Goal: Check status: Check status

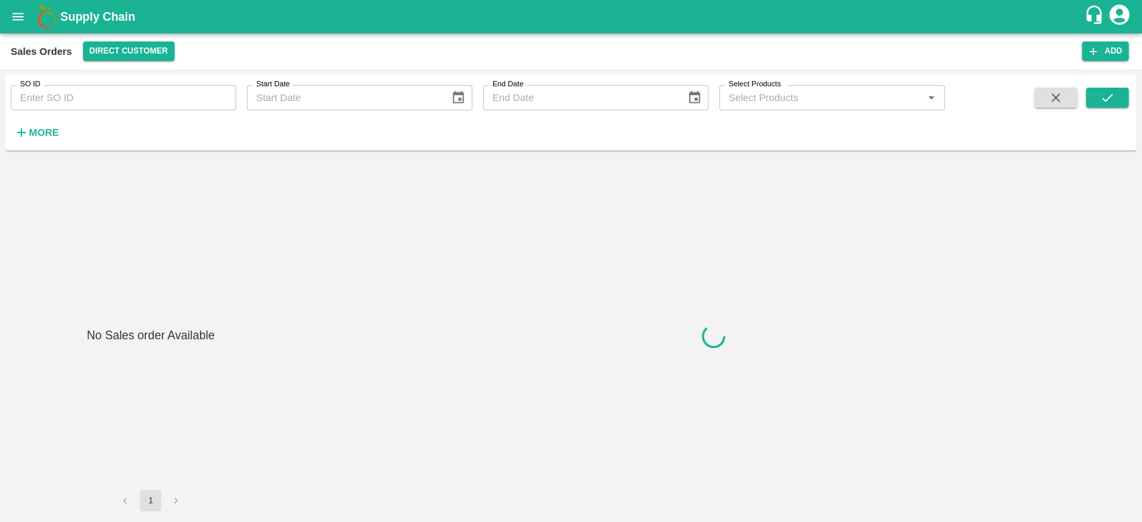
type input "605958"
type input "605894"
